Goal: Use online tool/utility: Use online tool/utility

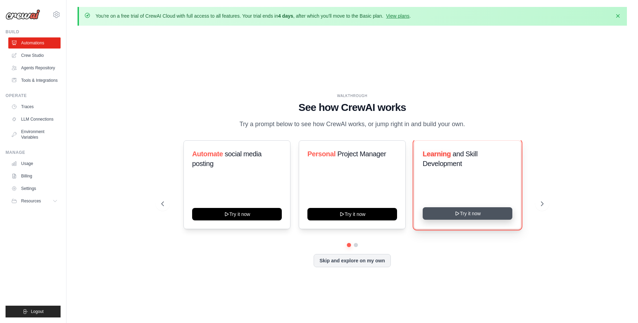
click at [474, 213] on button "Try it now" at bounding box center [468, 213] width 90 height 12
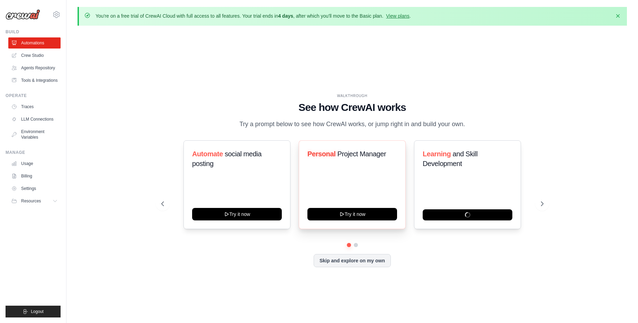
click at [336, 167] on div "Personal Project Manager Try it now" at bounding box center [352, 184] width 107 height 89
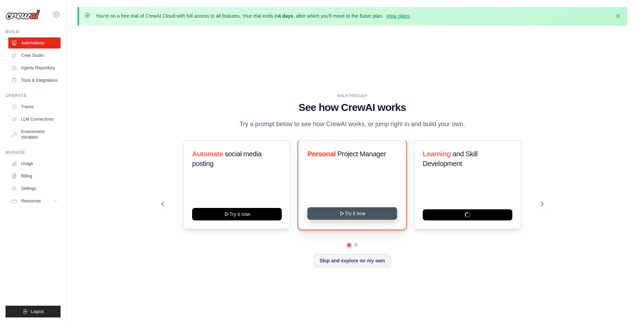
click at [354, 211] on button "Try it now" at bounding box center [352, 213] width 90 height 12
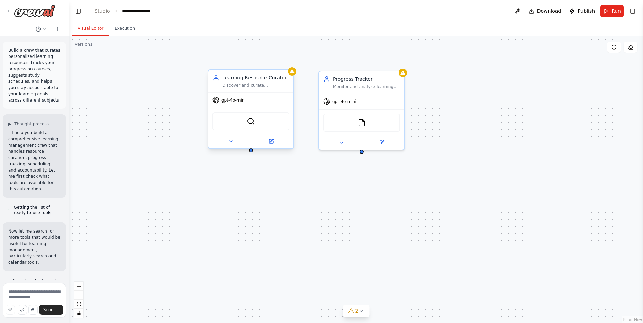
click at [268, 83] on div "Discover and curate personalized learning resources for {subject} based on {lea…" at bounding box center [255, 85] width 67 height 6
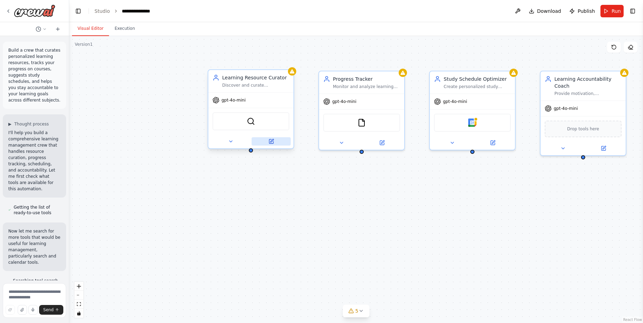
click at [271, 142] on icon at bounding box center [271, 140] width 3 height 3
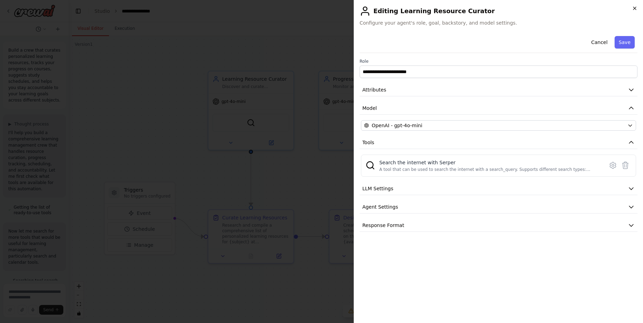
click at [635, 7] on icon "button" at bounding box center [635, 9] width 6 height 6
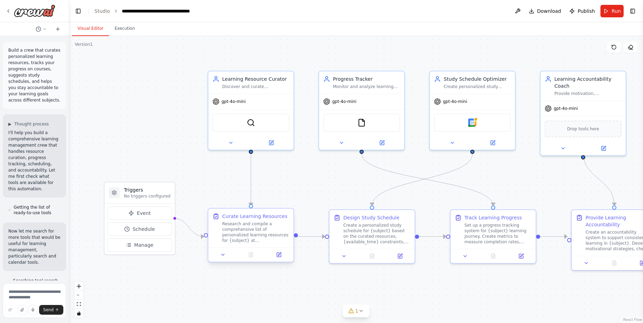
click at [247, 223] on div "Research and compile a comprehensive list of personalized learning resources fo…" at bounding box center [255, 232] width 67 height 22
click at [245, 221] on div "Research and compile a comprehensive list of personalized learning resources fo…" at bounding box center [255, 232] width 67 height 22
click at [279, 253] on icon at bounding box center [279, 253] width 3 height 3
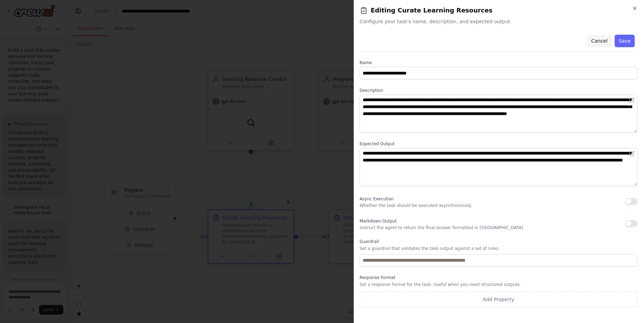
click at [604, 40] on button "Cancel" at bounding box center [599, 41] width 25 height 12
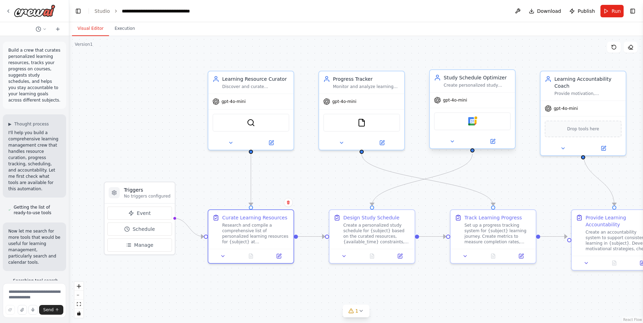
click at [493, 87] on div "Create personalized study schedules for {subject} based on {available_time} and…" at bounding box center [477, 85] width 67 height 6
click at [494, 139] on icon at bounding box center [493, 140] width 3 height 3
click at [488, 140] on button at bounding box center [492, 141] width 39 height 8
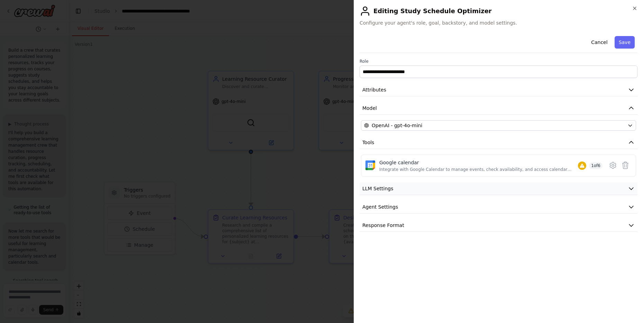
click at [630, 186] on icon "button" at bounding box center [631, 188] width 7 height 7
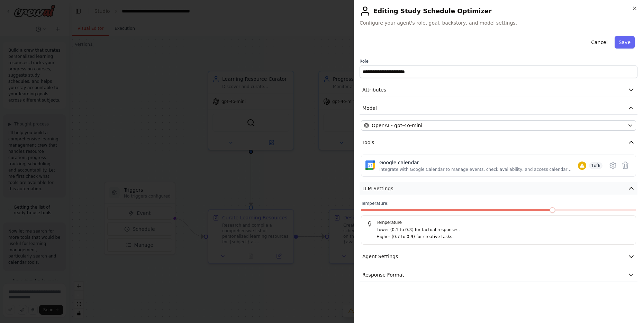
click at [627, 183] on button "LLM Settings" at bounding box center [499, 188] width 278 height 13
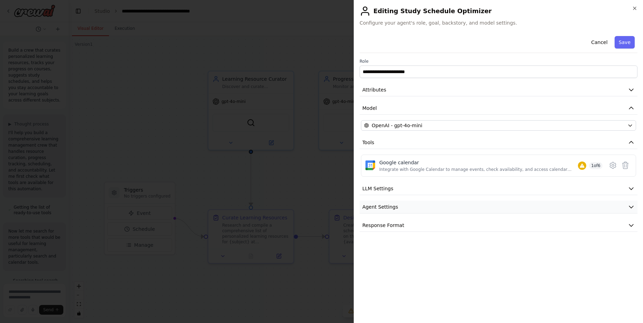
click at [632, 206] on icon "button" at bounding box center [631, 206] width 7 height 7
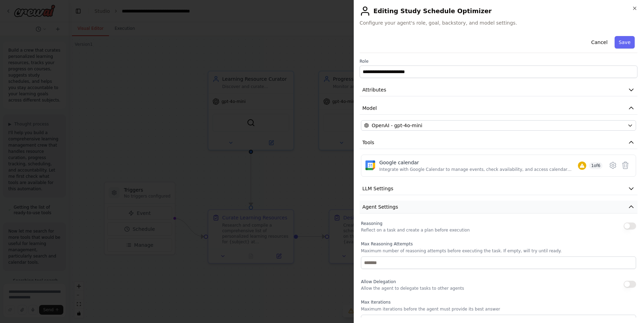
click at [631, 204] on button "Agent Settings" at bounding box center [499, 206] width 278 height 13
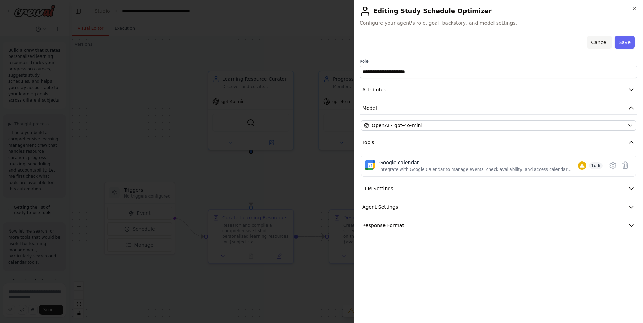
click at [601, 40] on button "Cancel" at bounding box center [599, 42] width 25 height 12
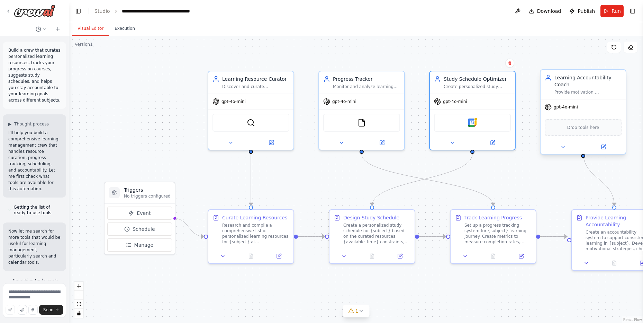
click at [578, 102] on div "gpt-4o-mini" at bounding box center [583, 106] width 85 height 15
click at [605, 145] on icon at bounding box center [603, 147] width 4 height 4
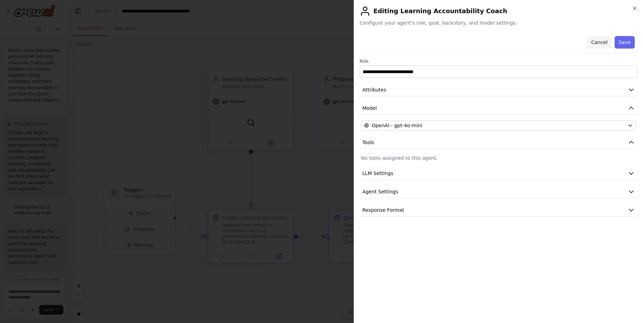
click at [604, 44] on button "Cancel" at bounding box center [599, 42] width 25 height 12
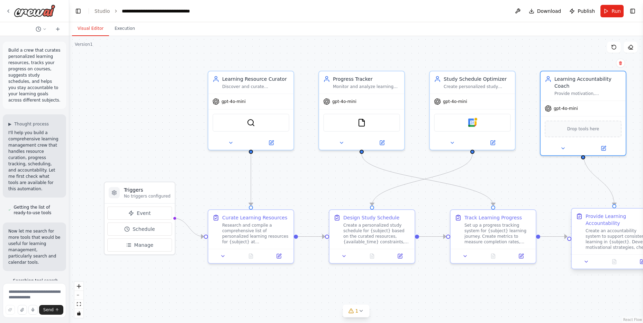
click at [619, 230] on div "Create an accountability system to support consistent learning in {subject}. De…" at bounding box center [619, 239] width 67 height 22
click at [618, 229] on div "Create an accountability system to support consistent learning in {subject}. De…" at bounding box center [619, 239] width 67 height 22
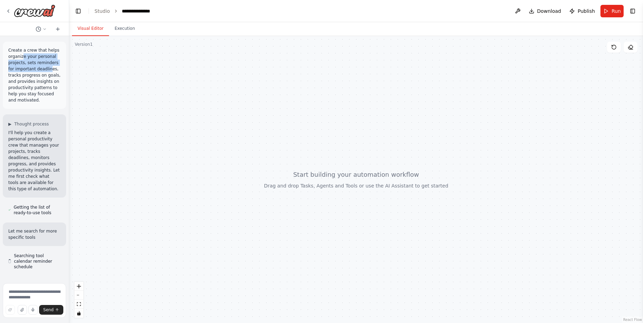
drag, startPoint x: 21, startPoint y: 56, endPoint x: 43, endPoint y: 69, distance: 25.6
click at [43, 68] on p "Create a crew that helps organize your personal projects, sets reminders for im…" at bounding box center [34, 75] width 52 height 56
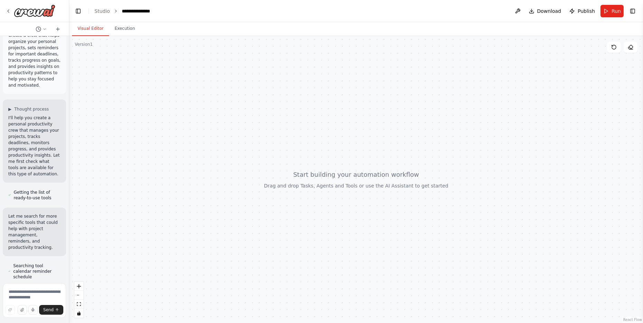
click at [57, 72] on div "Create a crew that helps organize your personal projects, sets reminders for im…" at bounding box center [34, 60] width 63 height 67
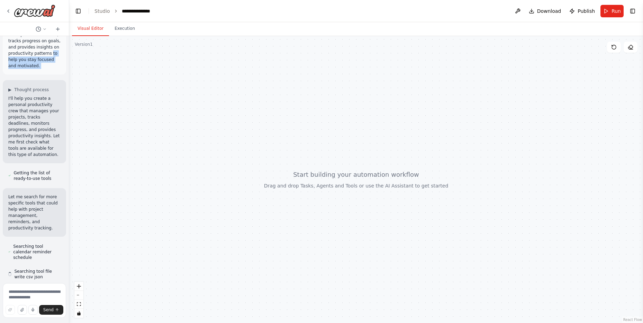
drag, startPoint x: 57, startPoint y: 72, endPoint x: 52, endPoint y: 74, distance: 5.9
click at [52, 74] on div "Create a crew that helps organize your personal projects, sets reminders for im…" at bounding box center [34, 40] width 63 height 67
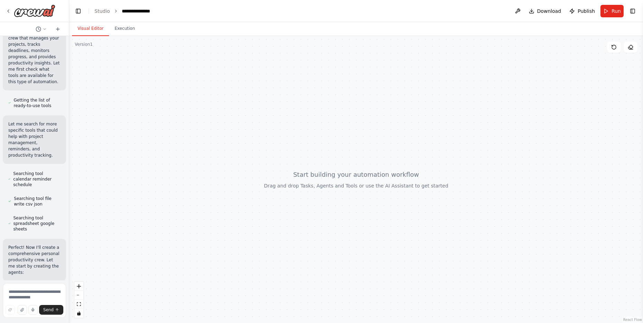
scroll to position [124, 0]
